Goal: Information Seeking & Learning: Check status

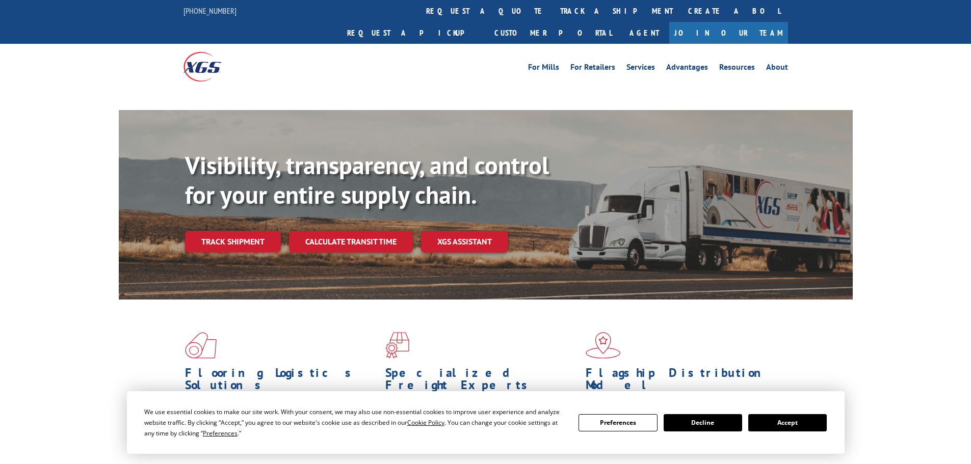
click at [229, 223] on div "Visibility, transparency, and control for your entire supply chain. Track shipm…" at bounding box center [519, 222] width 668 height 142
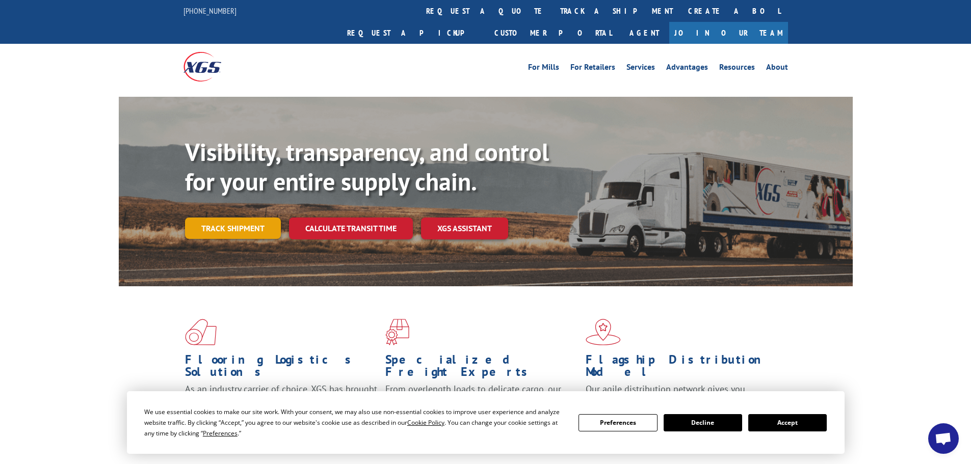
click at [244, 218] on link "Track shipment" at bounding box center [233, 228] width 96 height 21
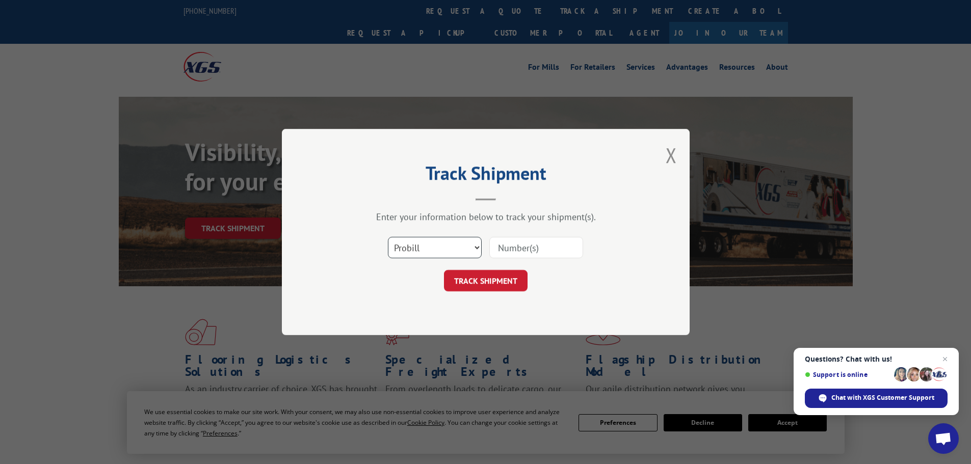
click at [477, 246] on select "Select category... Probill BOL PO" at bounding box center [435, 247] width 94 height 21
select select "po"
click at [388, 237] on select "Select category... Probill BOL PO" at bounding box center [435, 247] width 94 height 21
paste input "36549701"
type input "36549701"
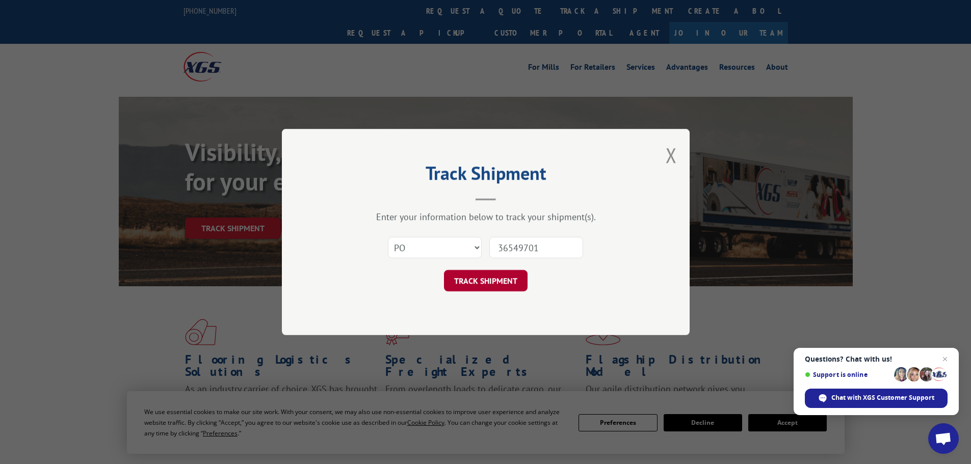
click at [495, 284] on button "TRACK SHIPMENT" at bounding box center [486, 280] width 84 height 21
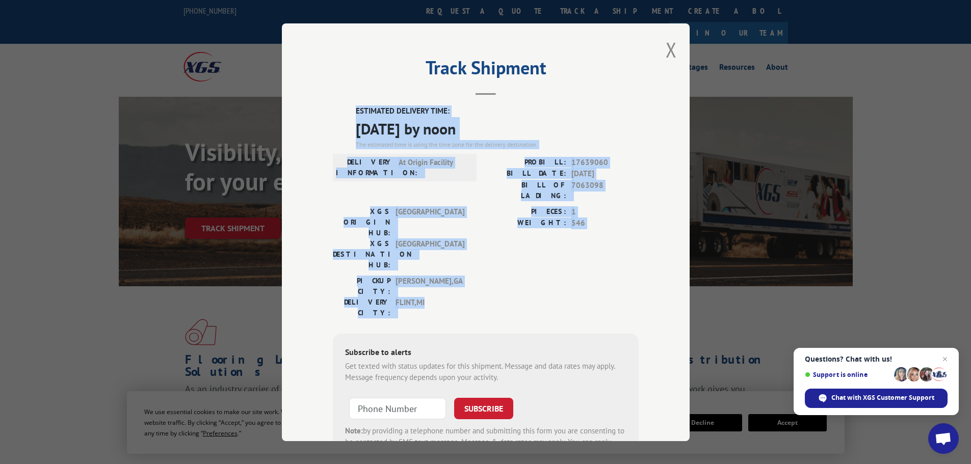
drag, startPoint x: 425, startPoint y: 253, endPoint x: 334, endPoint y: 109, distance: 170.4
click at [334, 109] on div "ESTIMATED DELIVERY TIME: [DATE] by noon The estimated time is using the time zo…" at bounding box center [486, 289] width 306 height 367
copy div "ESTIMATED DELIVERY TIME: [DATE] by noon The estimated time is using the time zo…"
